Goal: Navigation & Orientation: Find specific page/section

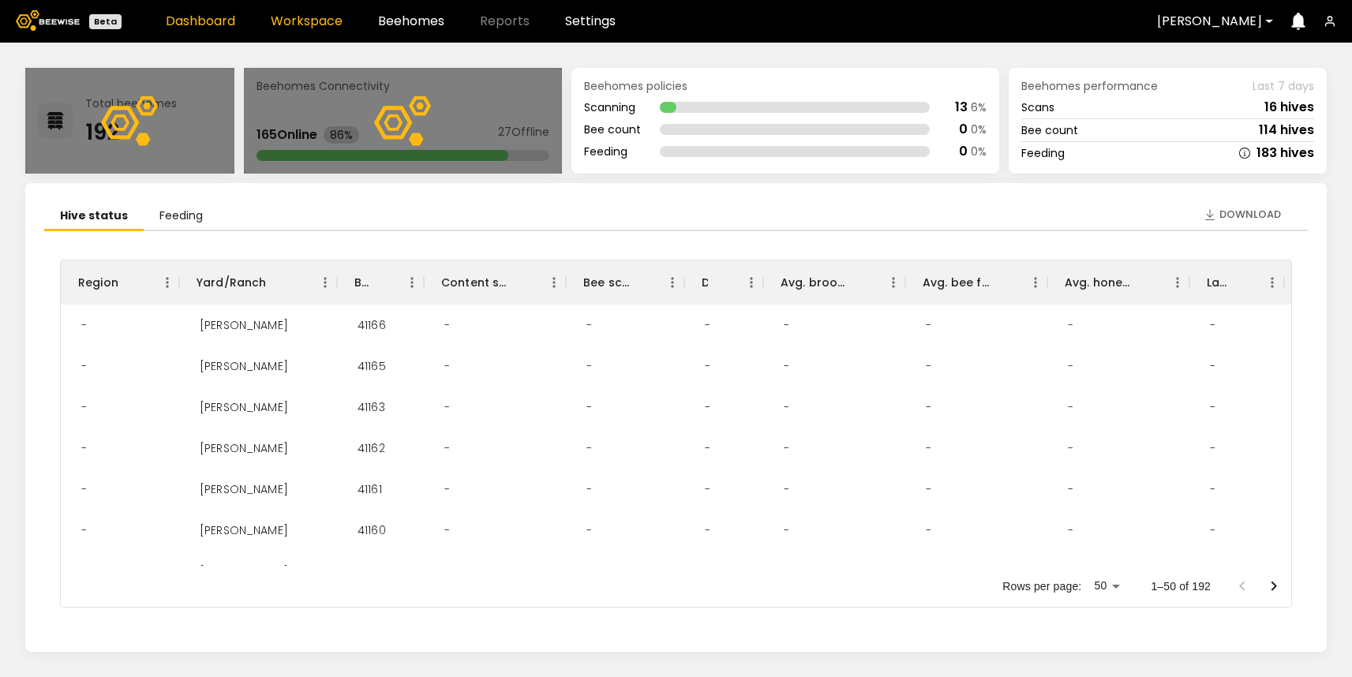
click at [325, 24] on link "Workspace" at bounding box center [307, 21] width 72 height 13
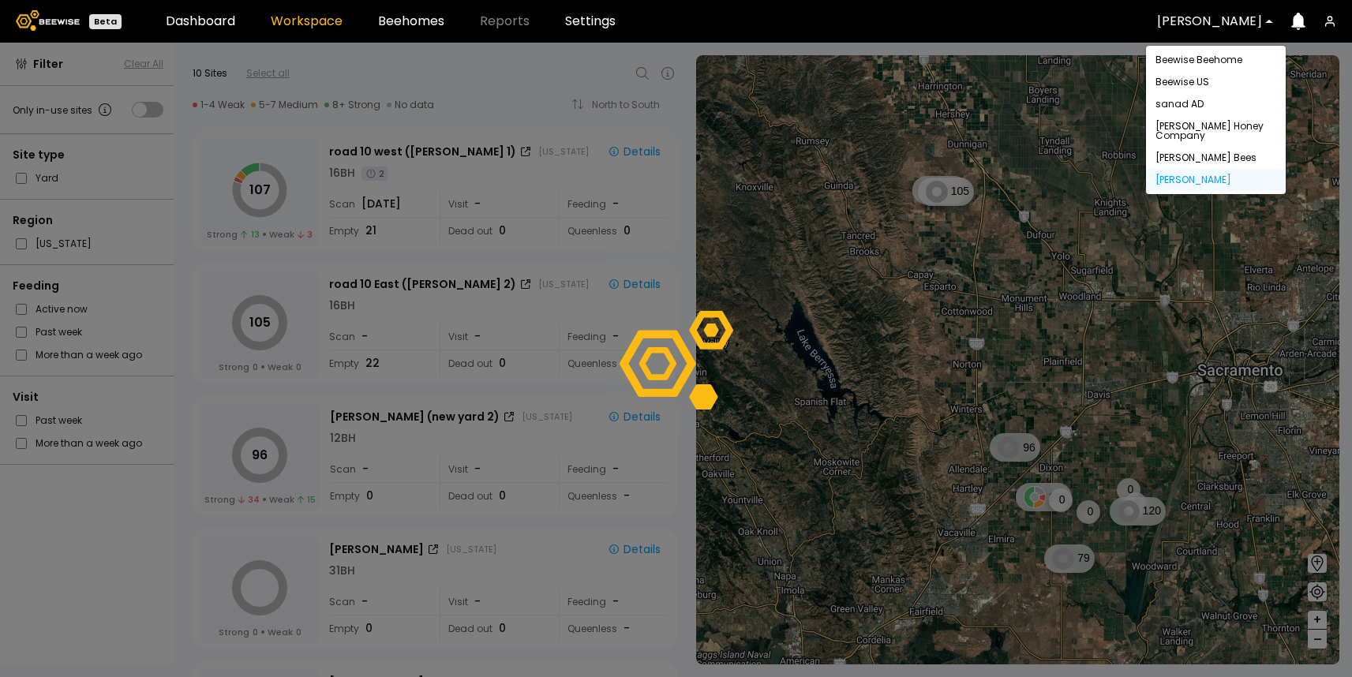
click at [1220, 32] on div "Dixon" at bounding box center [1209, 21] width 127 height 36
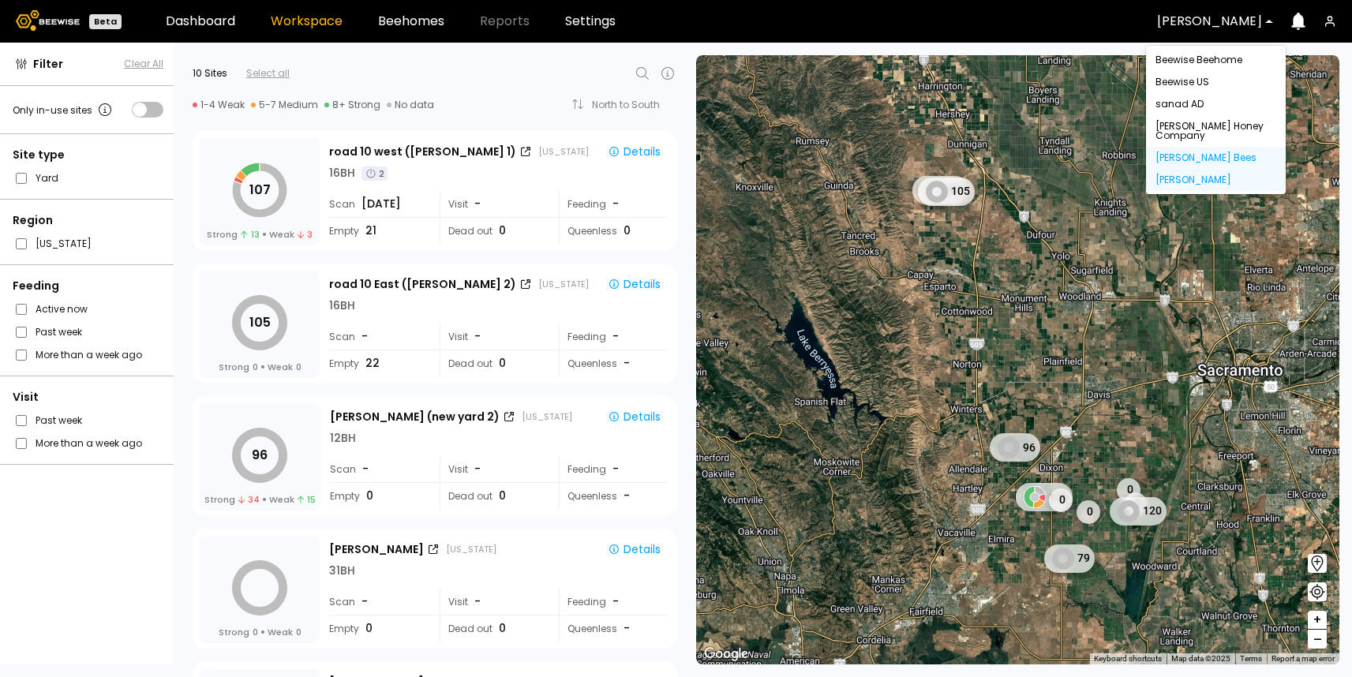
click at [1204, 154] on div "[PERSON_NAME] Bees" at bounding box center [1216, 157] width 121 height 9
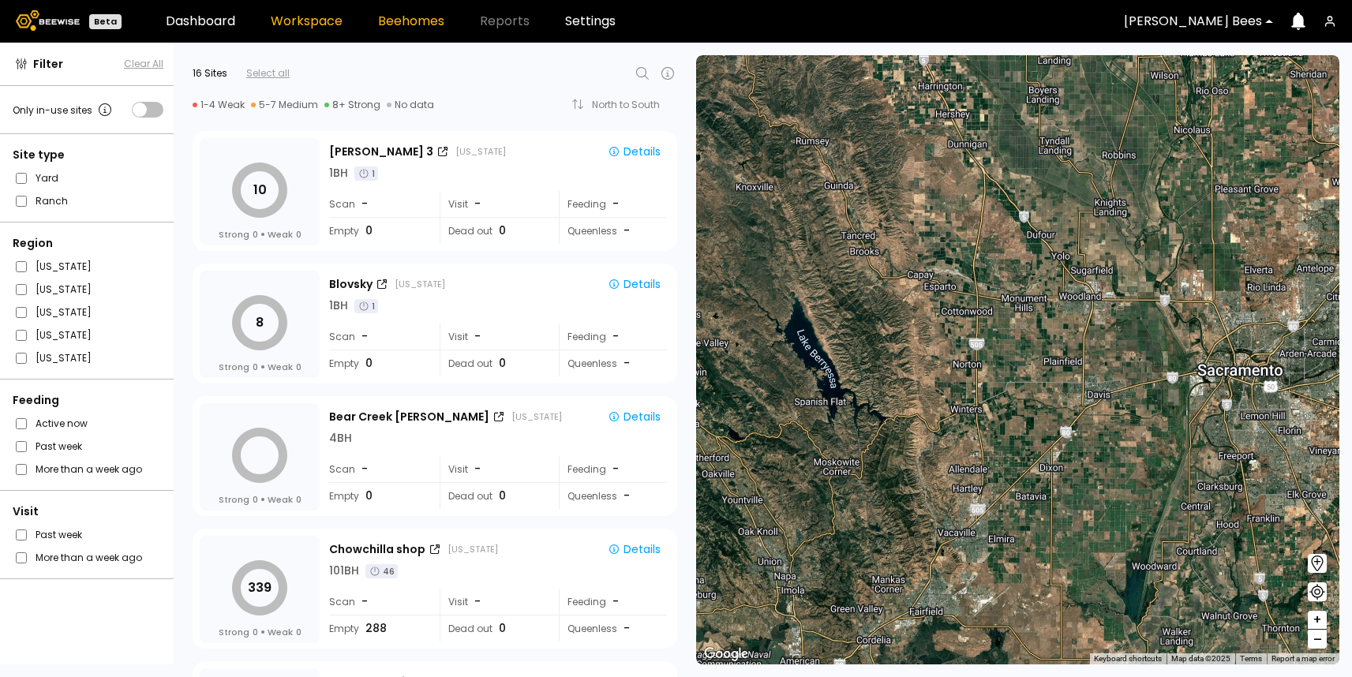
click at [421, 18] on link "Beehomes" at bounding box center [411, 21] width 66 height 13
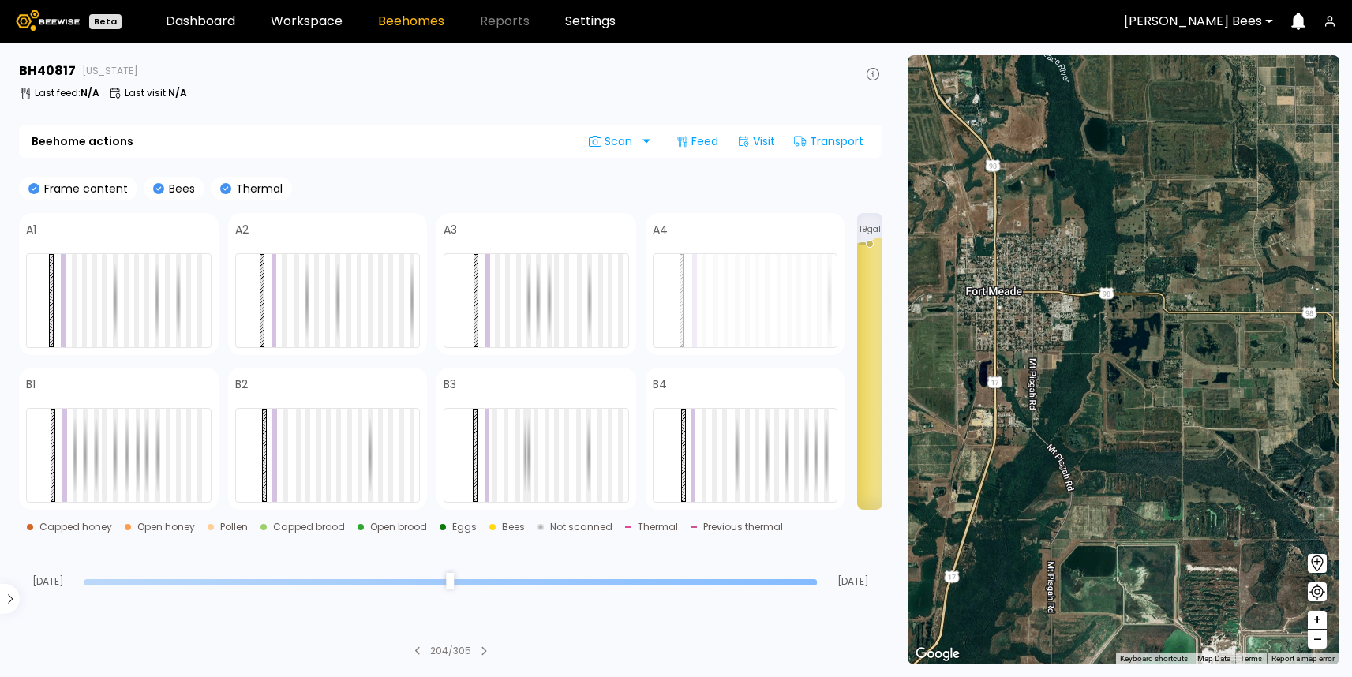
drag, startPoint x: 1066, startPoint y: 233, endPoint x: 1077, endPoint y: 260, distance: 29.5
